Goal: Information Seeking & Learning: Learn about a topic

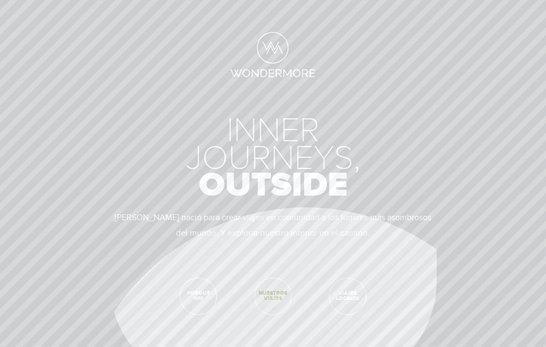
click at [270, 296] on span "Nuestros viajes" at bounding box center [273, 296] width 36 height 36
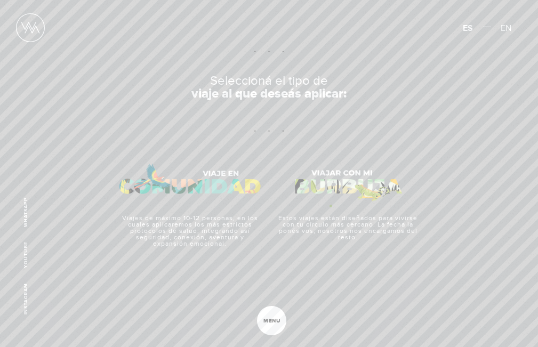
scroll to position [487, 0]
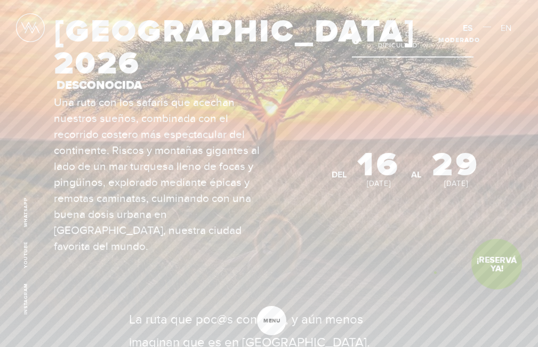
scroll to position [53, 0]
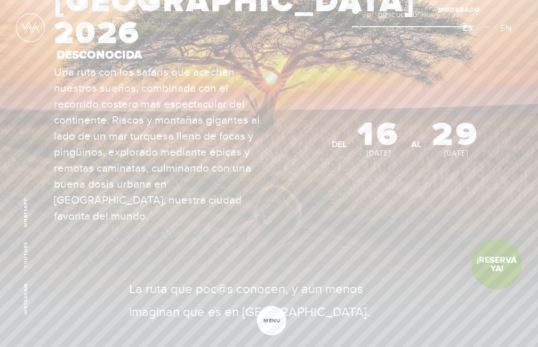
click at [359, 14] on icon at bounding box center [356, 10] width 9 height 8
click at [392, 21] on span "Nivel de Dificultad:" at bounding box center [398, 9] width 71 height 23
click at [454, 15] on span "Moderado" at bounding box center [459, 10] width 42 height 12
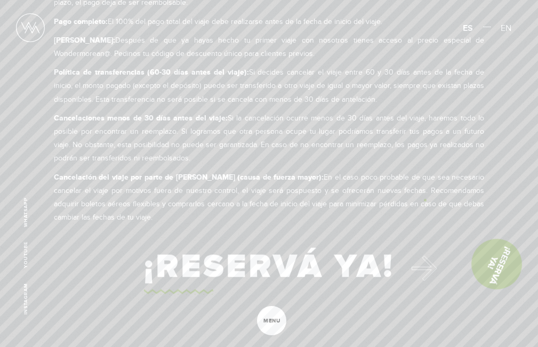
scroll to position [6174, 0]
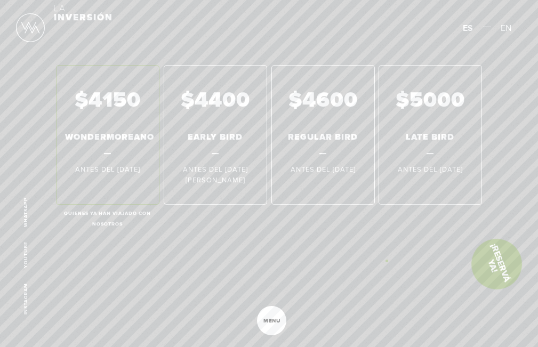
scroll to position [3678, 0]
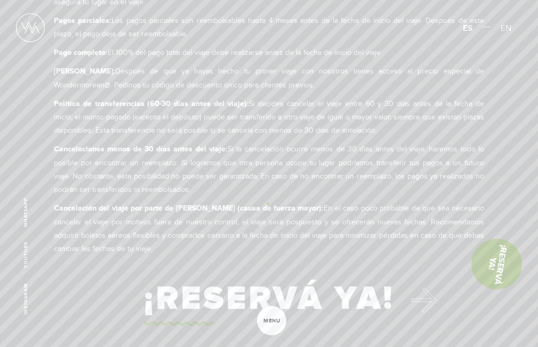
scroll to position [5420, 0]
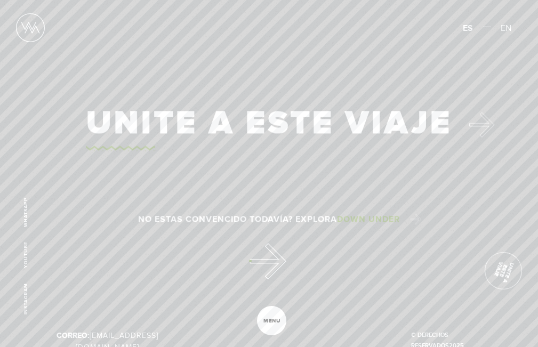
scroll to position [5970, 0]
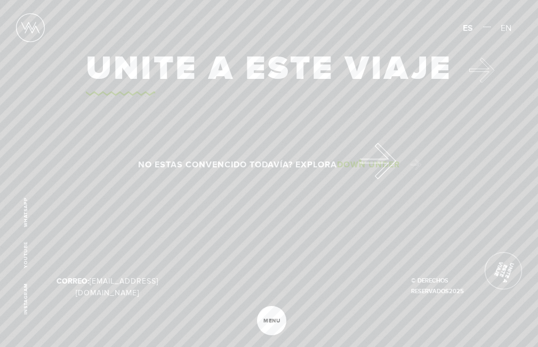
click at [359, 159] on span "Down Under" at bounding box center [368, 164] width 63 height 11
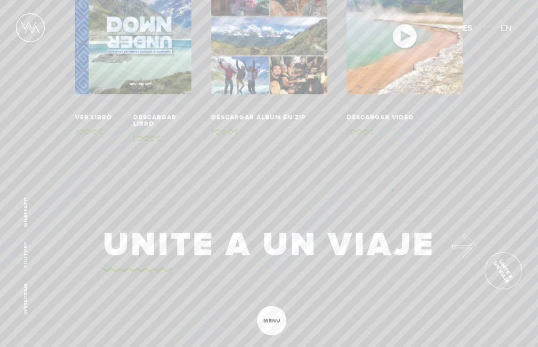
scroll to position [3109, 0]
